Goal: Task Accomplishment & Management: Complete application form

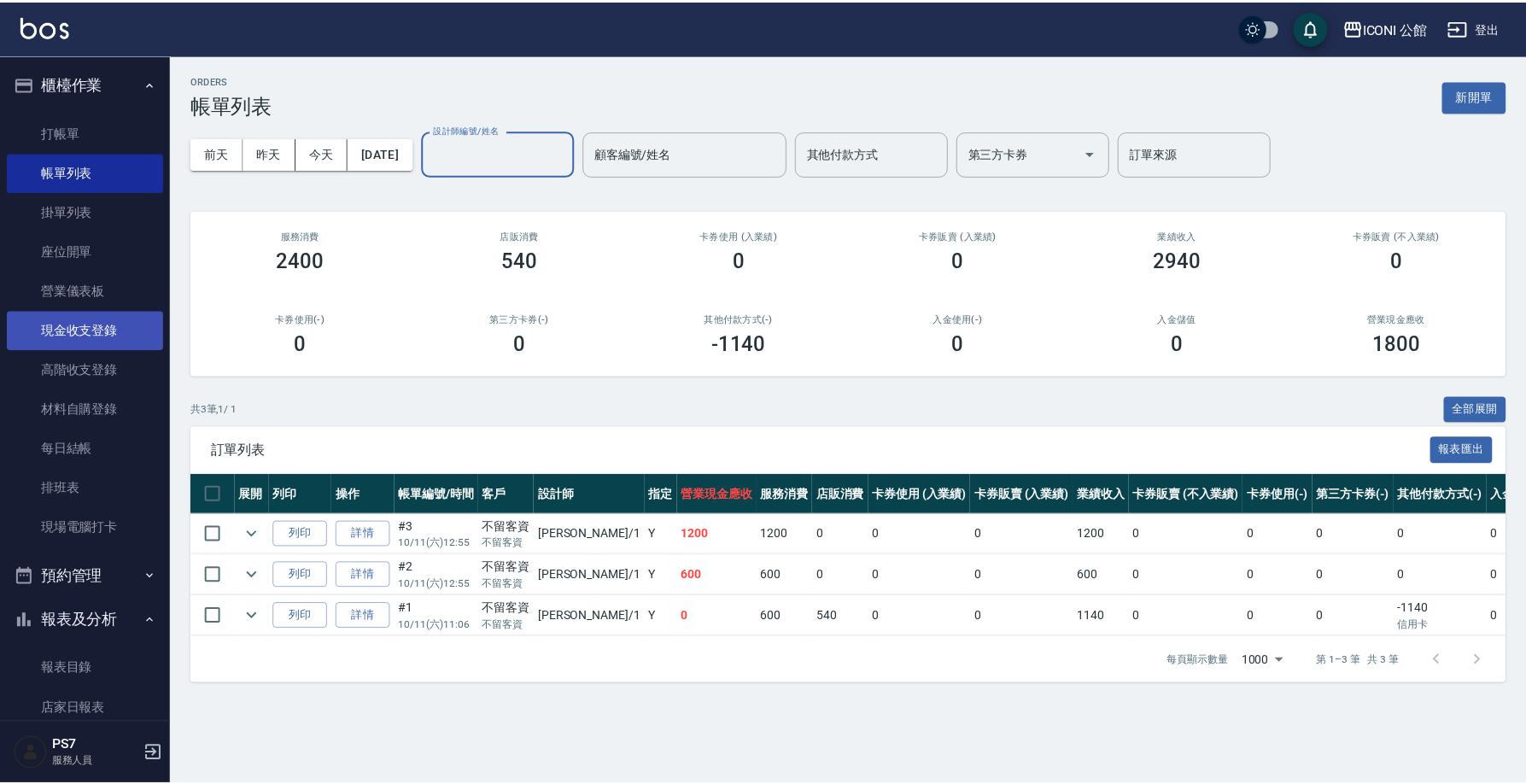
scroll to position [10, 0]
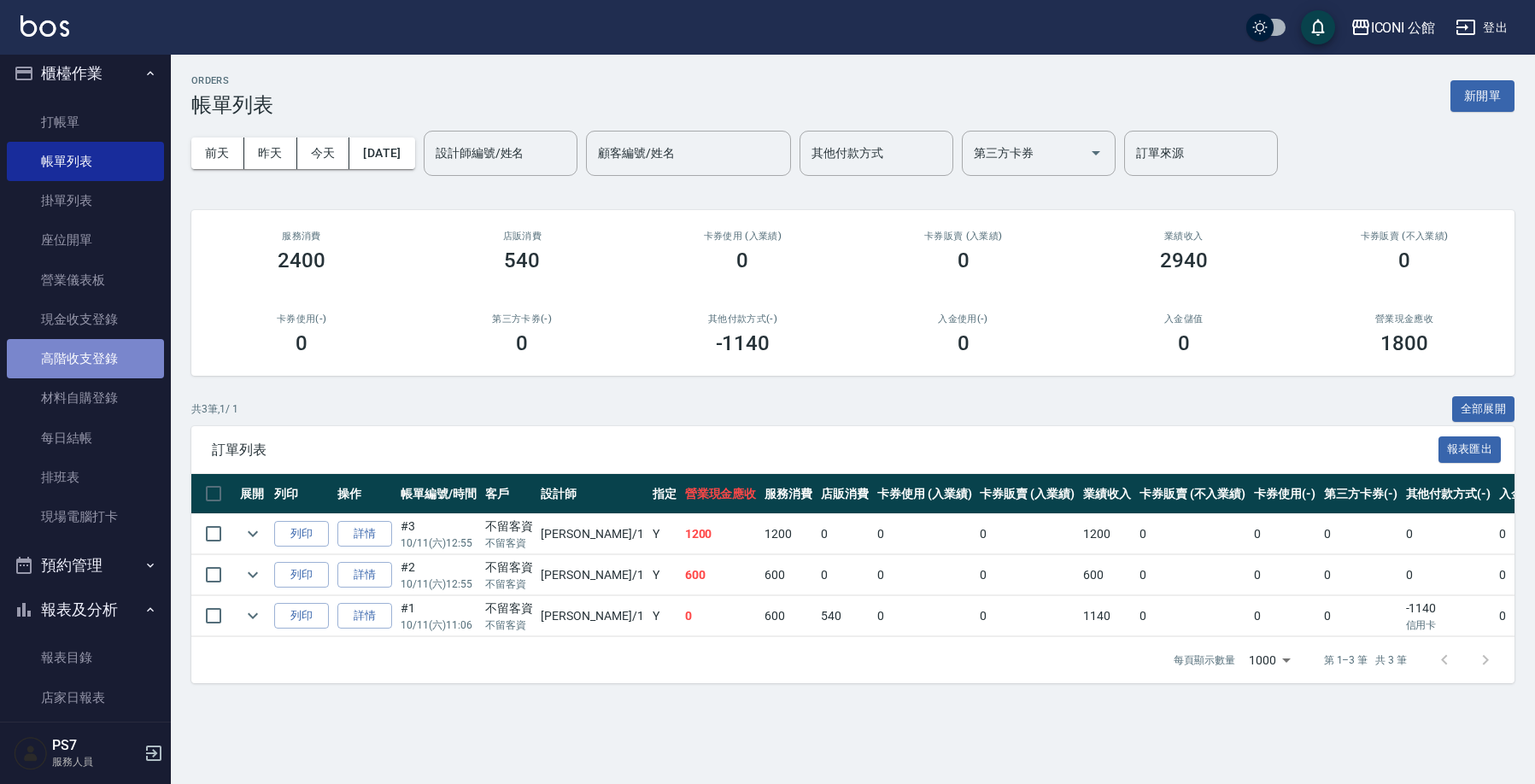
click at [90, 354] on link "高階收支登錄" at bounding box center [85, 358] width 158 height 39
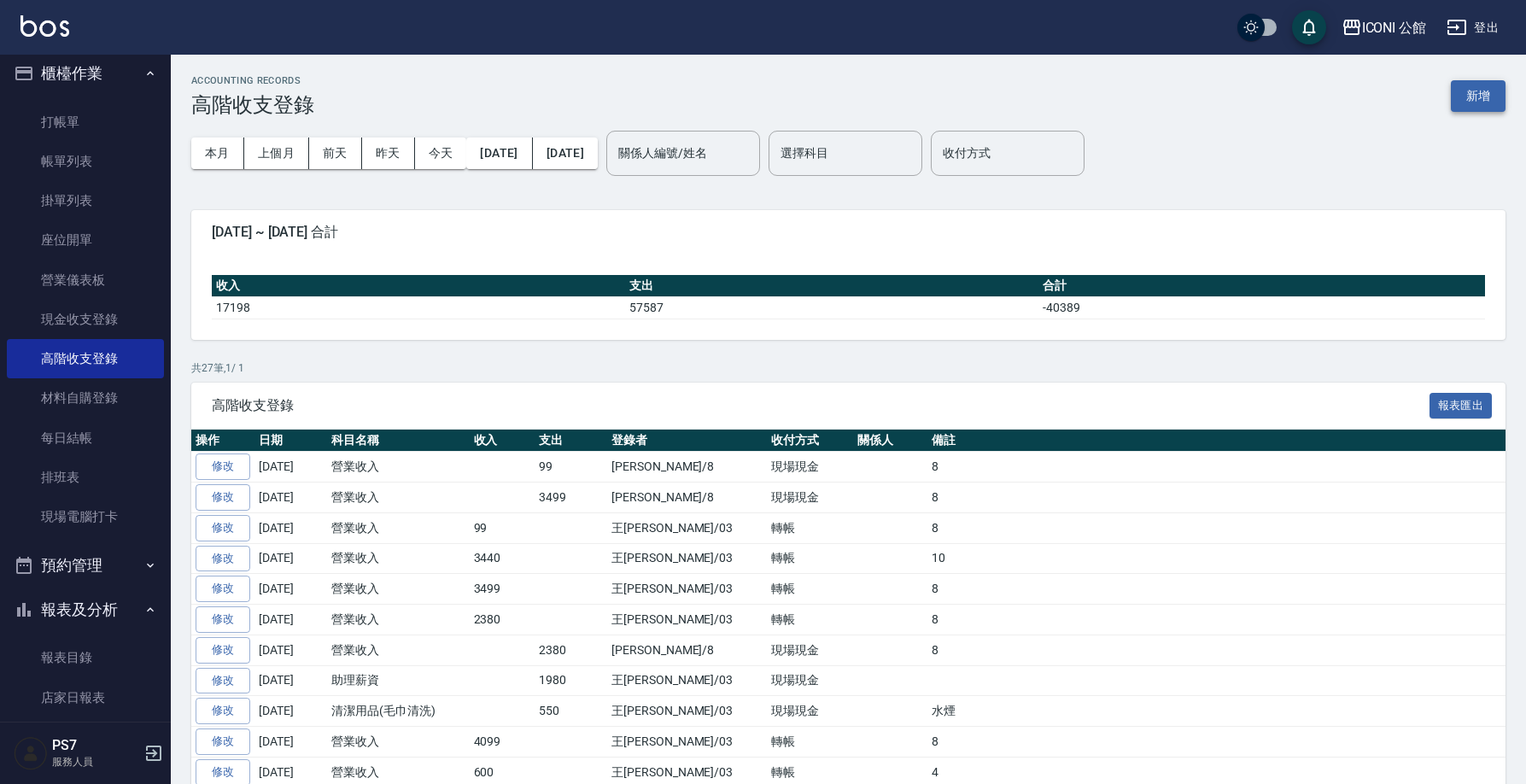
click at [1471, 95] on button "新增" at bounding box center [1478, 96] width 55 height 31
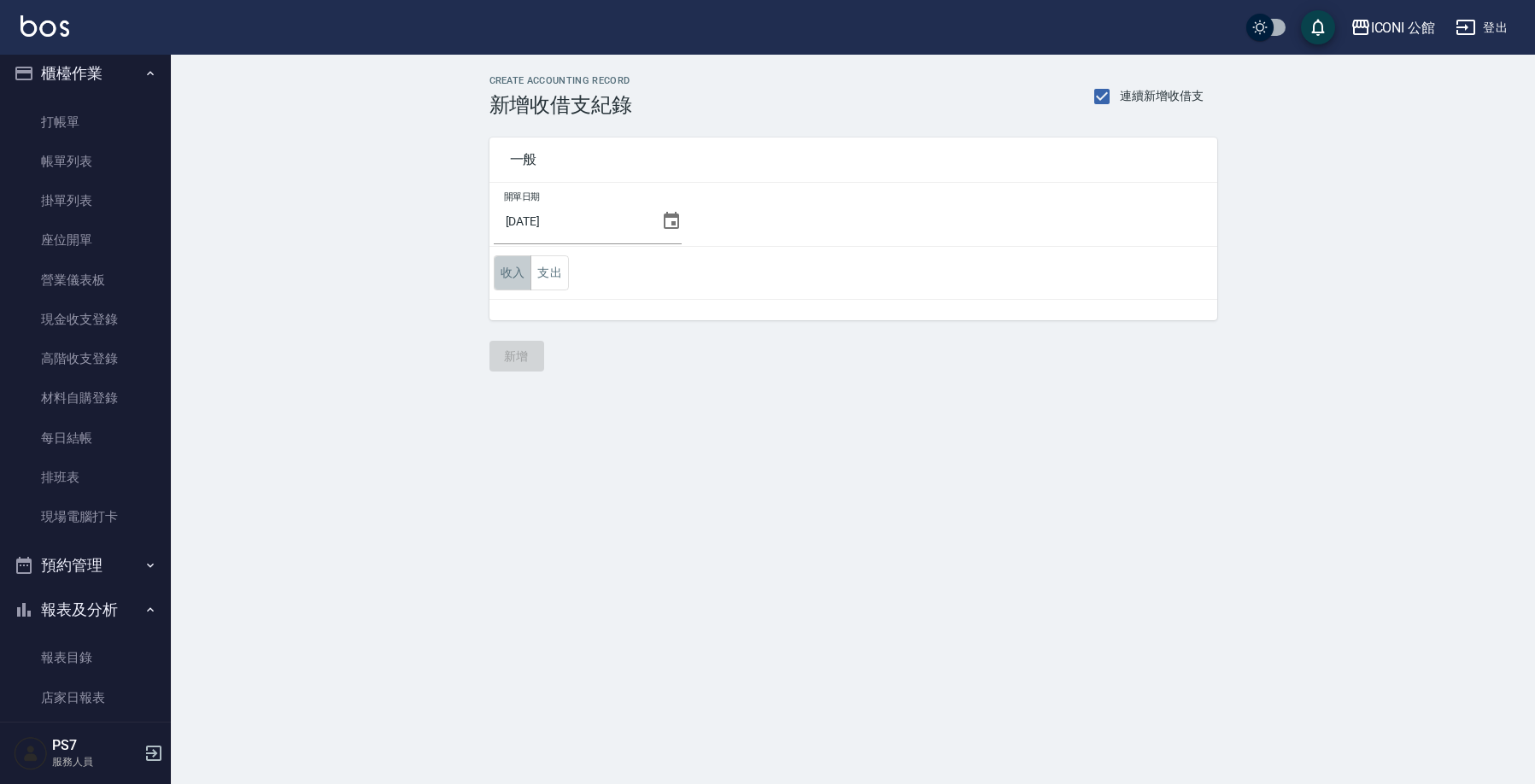
click at [508, 280] on button "收入" at bounding box center [512, 273] width 38 height 35
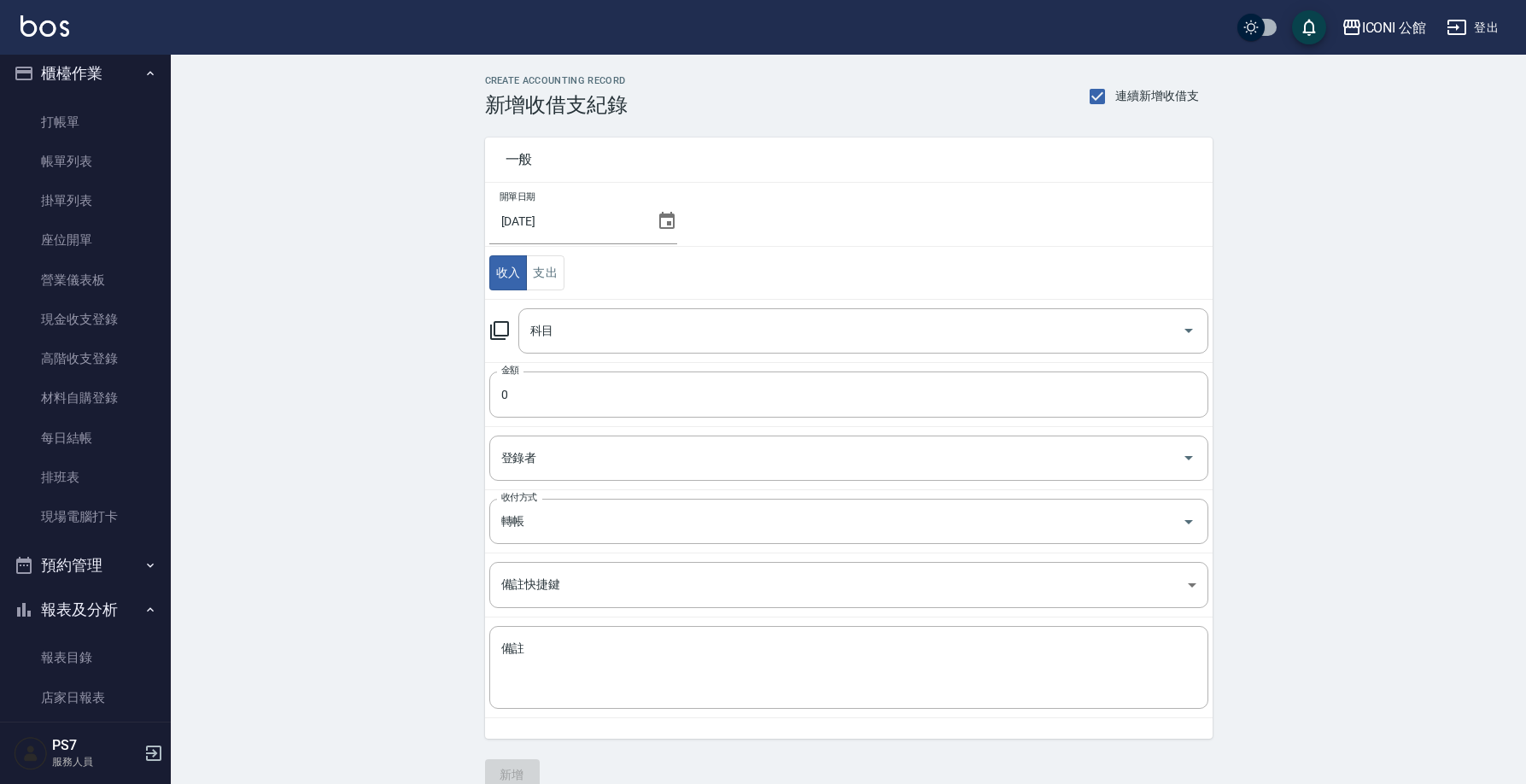
click at [501, 333] on icon at bounding box center [499, 330] width 21 height 21
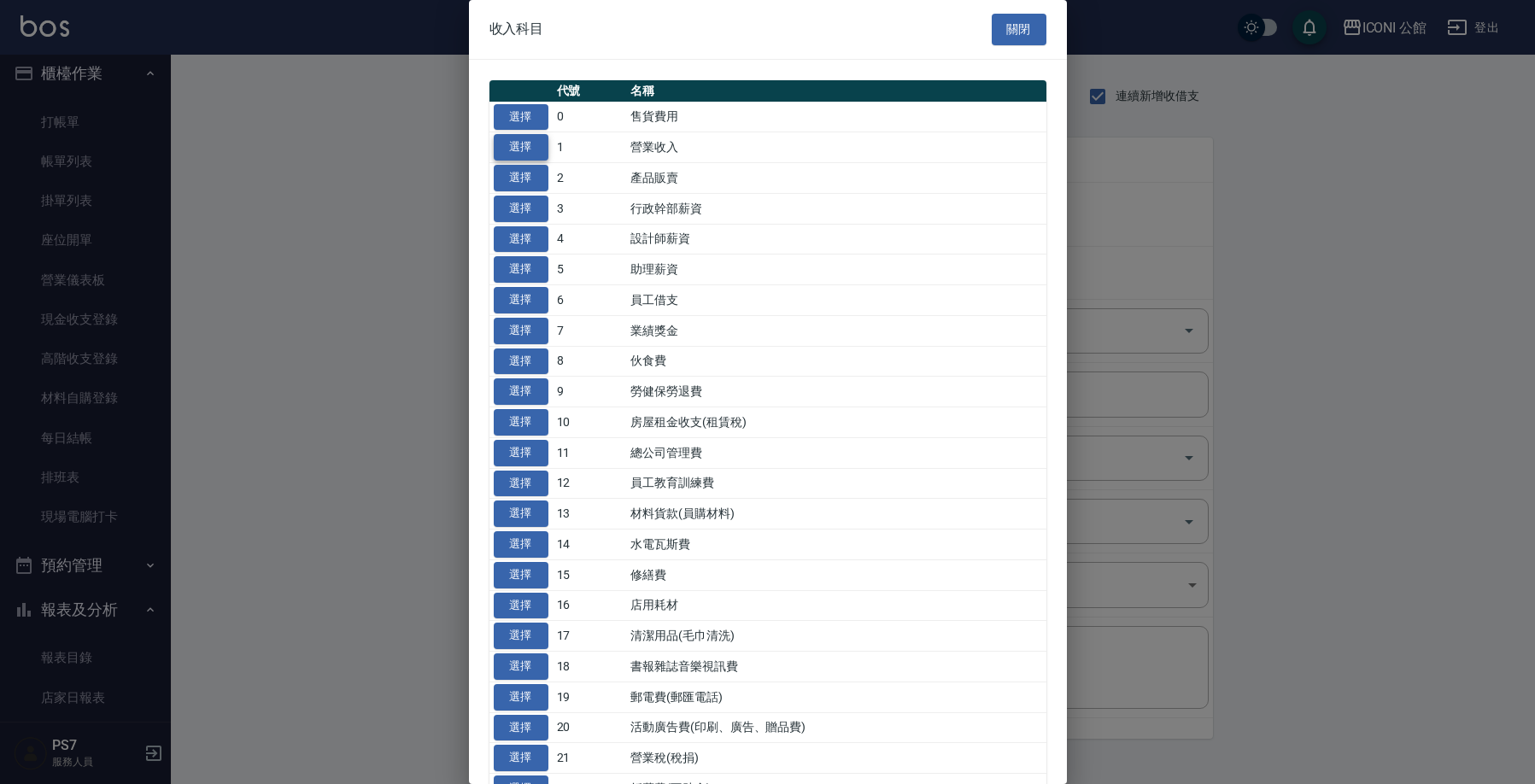
click at [536, 151] on button "選擇" at bounding box center [521, 147] width 55 height 26
type input "1 營業收入"
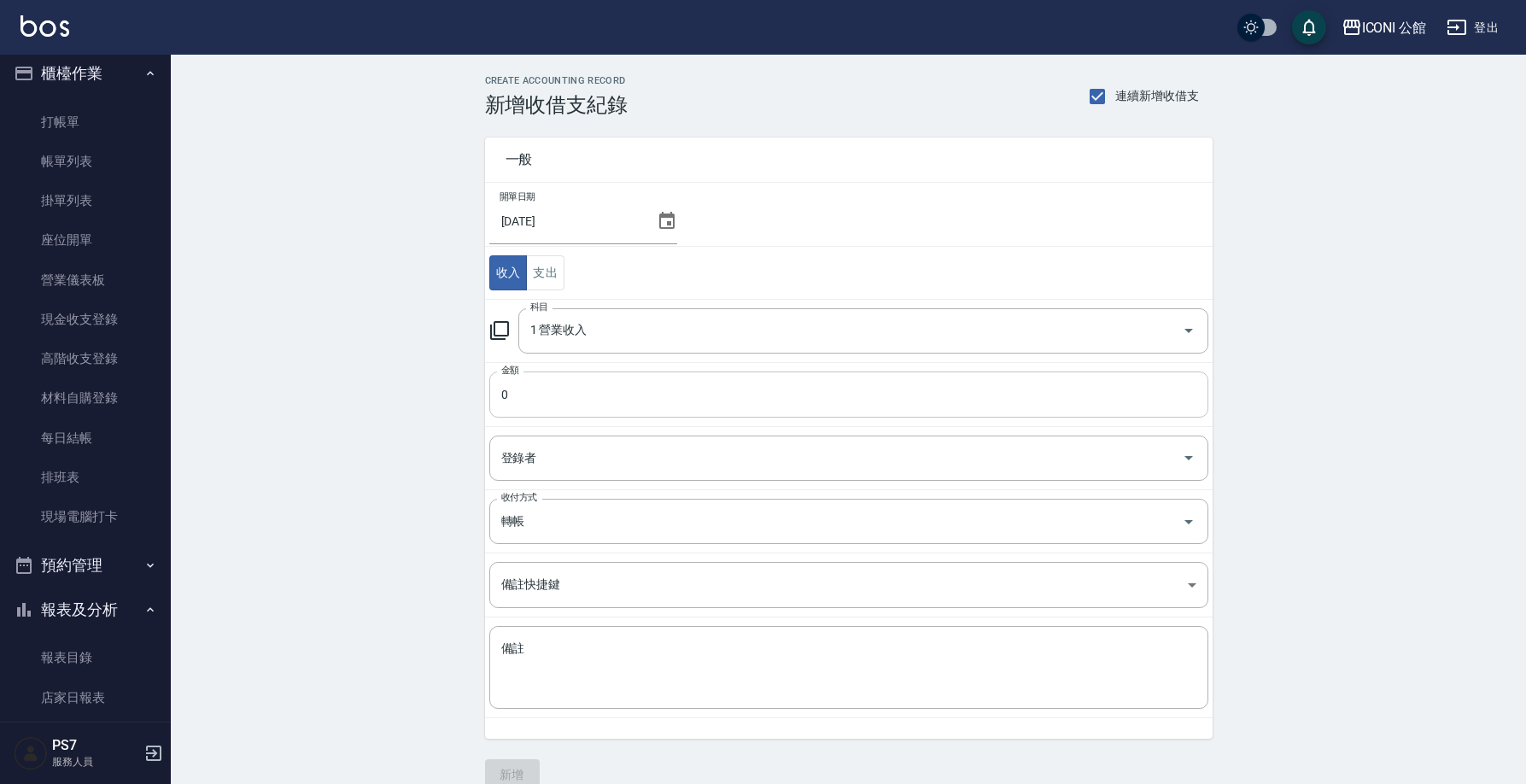
click at [548, 398] on input "0" at bounding box center [849, 394] width 719 height 46
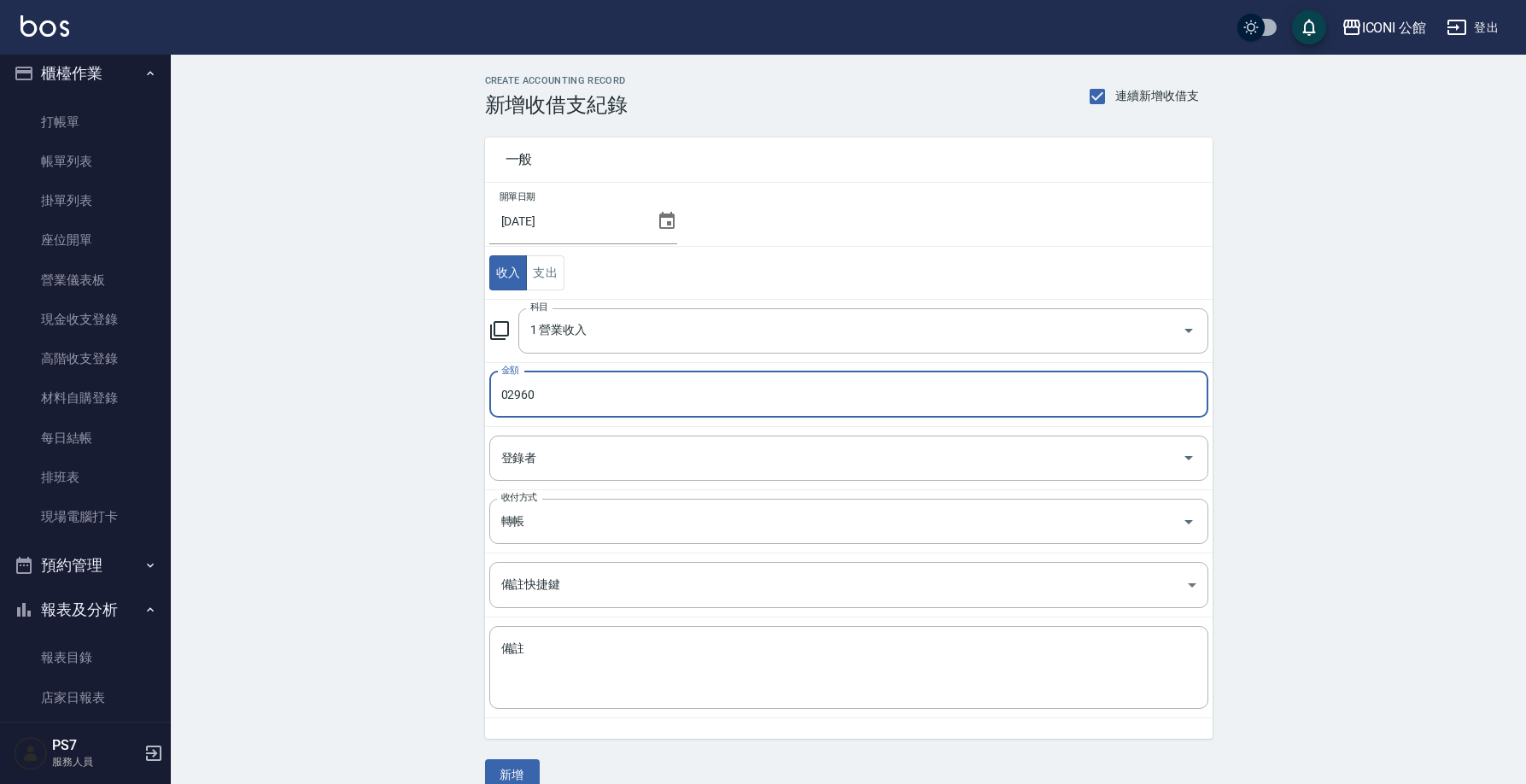
type input "02960"
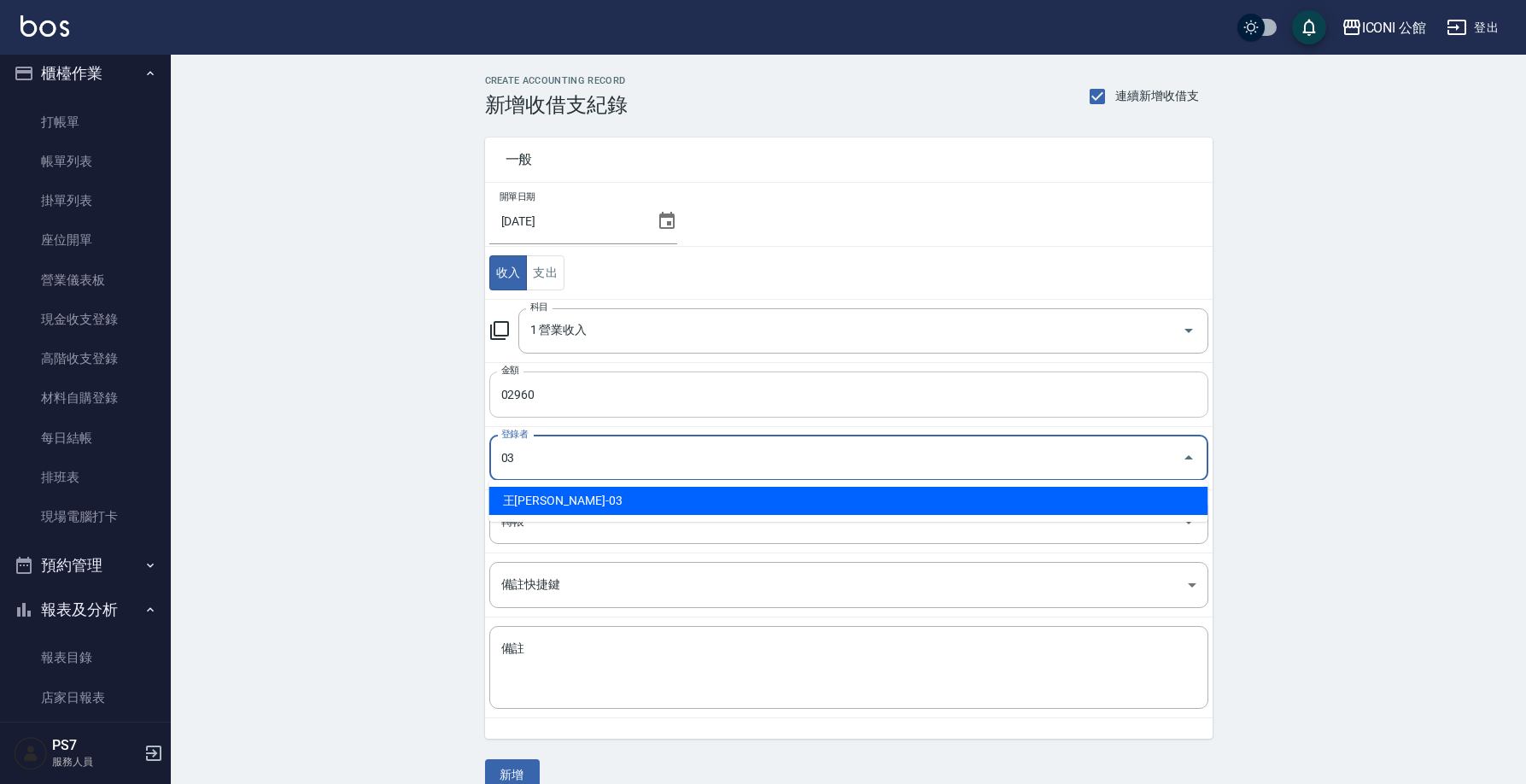
type input "王Lisa-03"
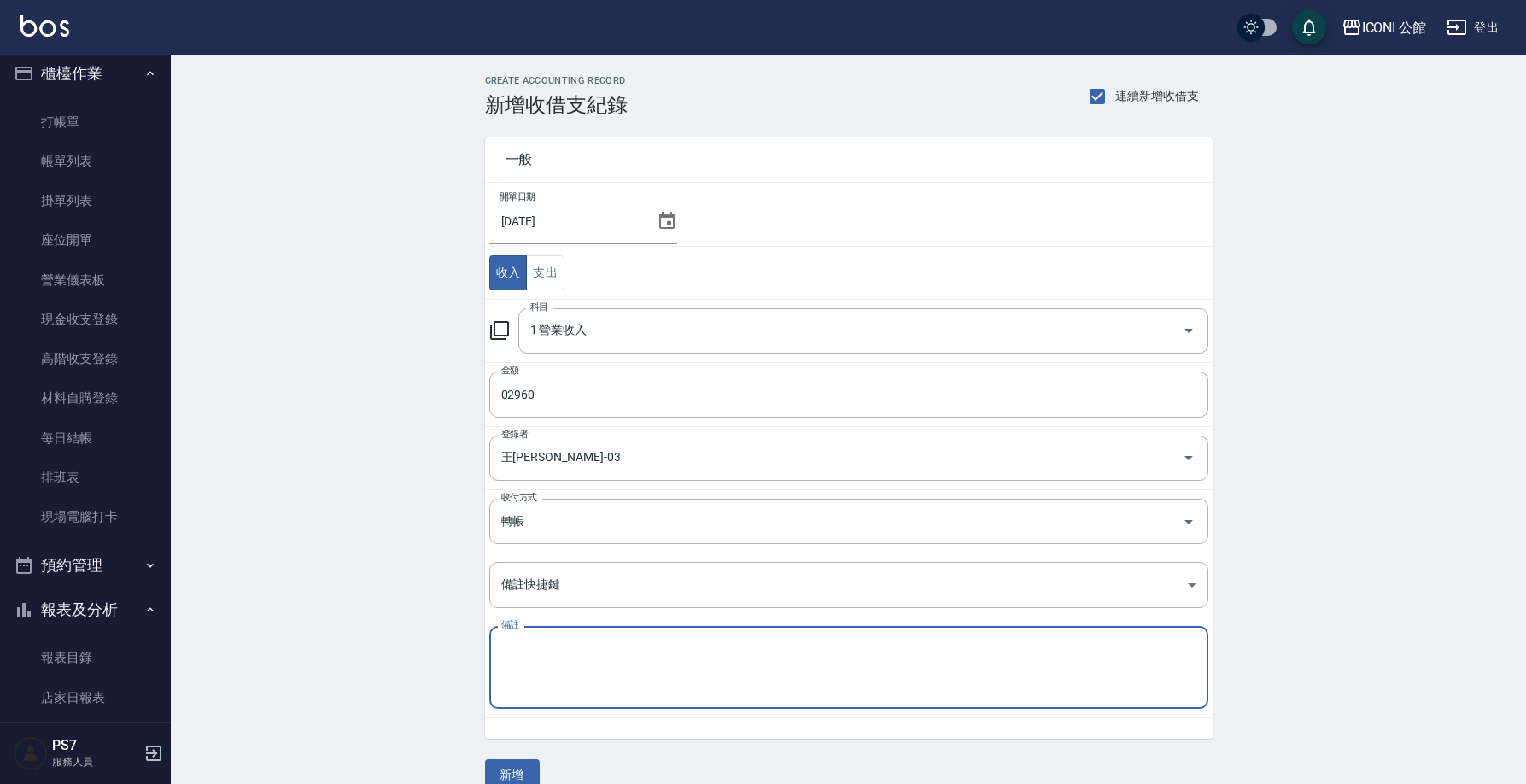
click at [578, 667] on textarea "備註" at bounding box center [849, 668] width 695 height 55
type textarea "8"
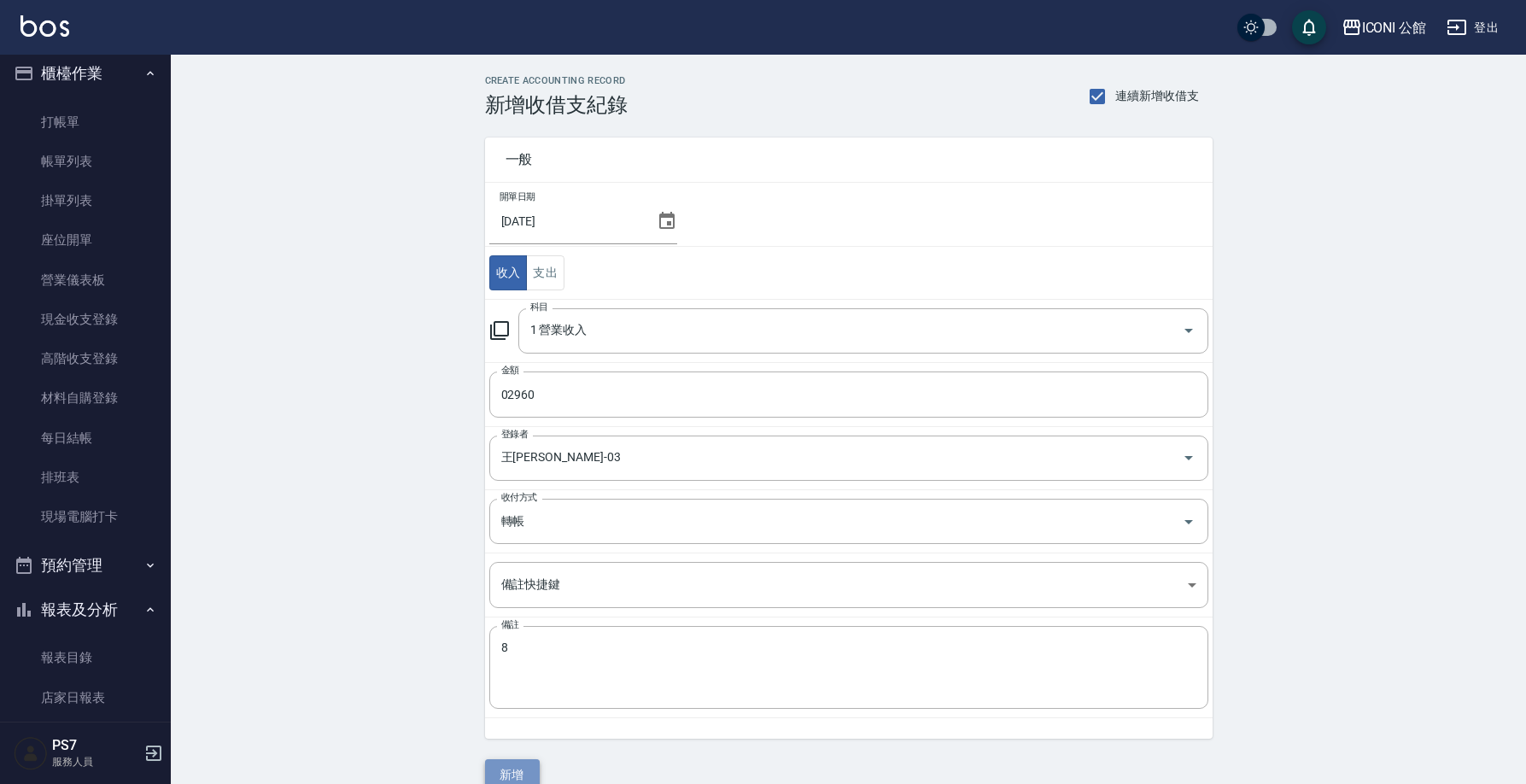
click at [508, 769] on button "新增" at bounding box center [513, 775] width 55 height 31
